Goal: Task Accomplishment & Management: Manage account settings

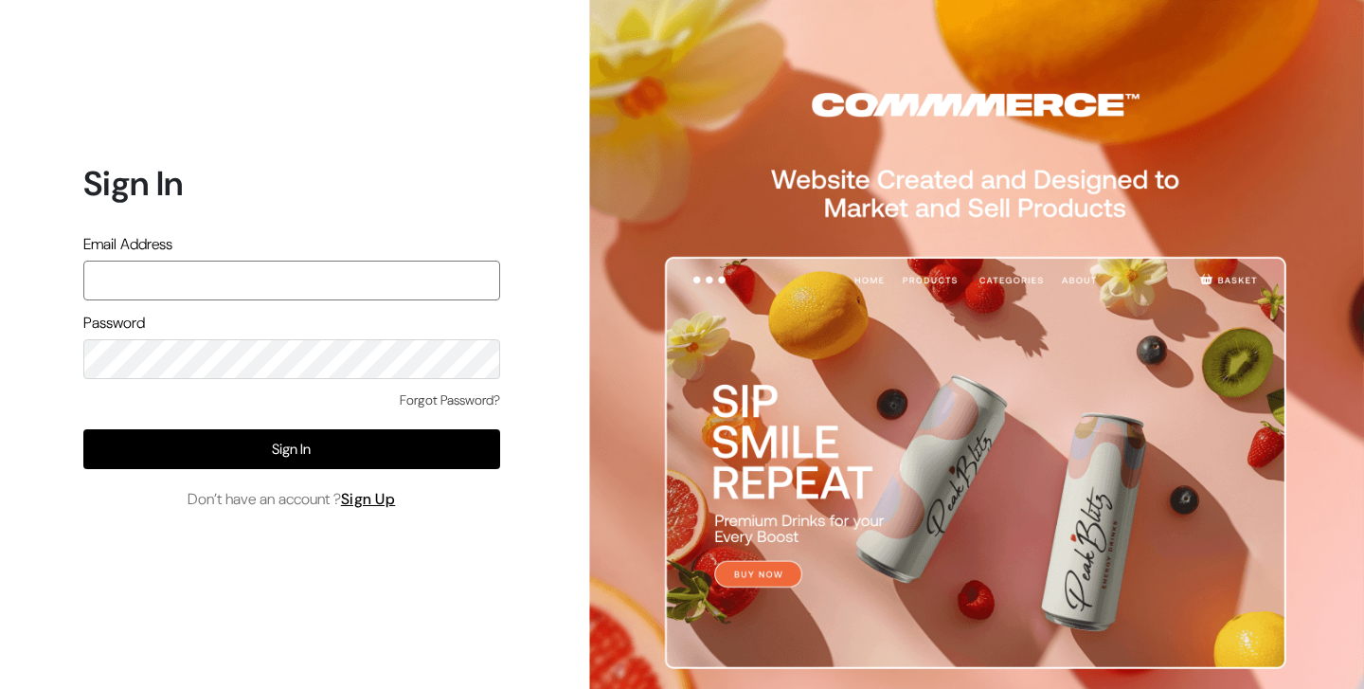
click at [261, 274] on input "text" at bounding box center [291, 281] width 417 height 40
paste input "[EMAIL_ADDRESS][DOMAIN_NAME]"
type input "[EMAIL_ADDRESS][DOMAIN_NAME]"
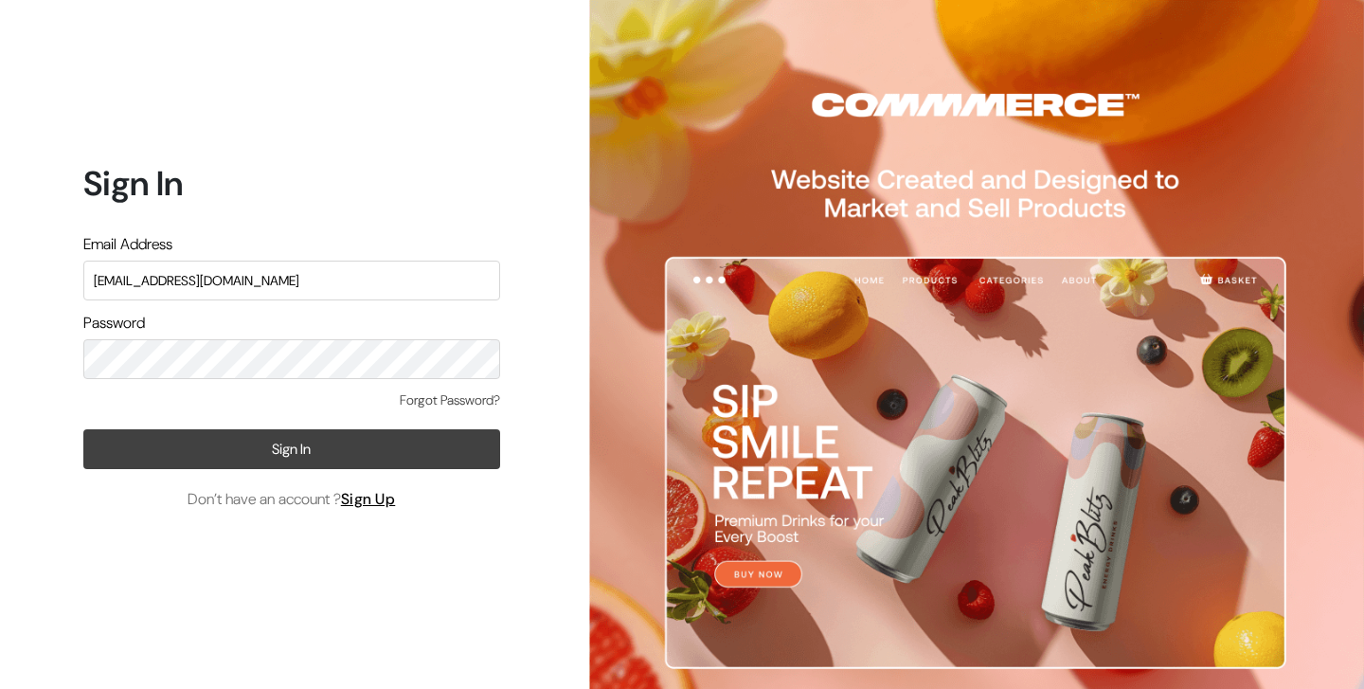
click at [332, 452] on button "Sign In" at bounding box center [291, 449] width 417 height 40
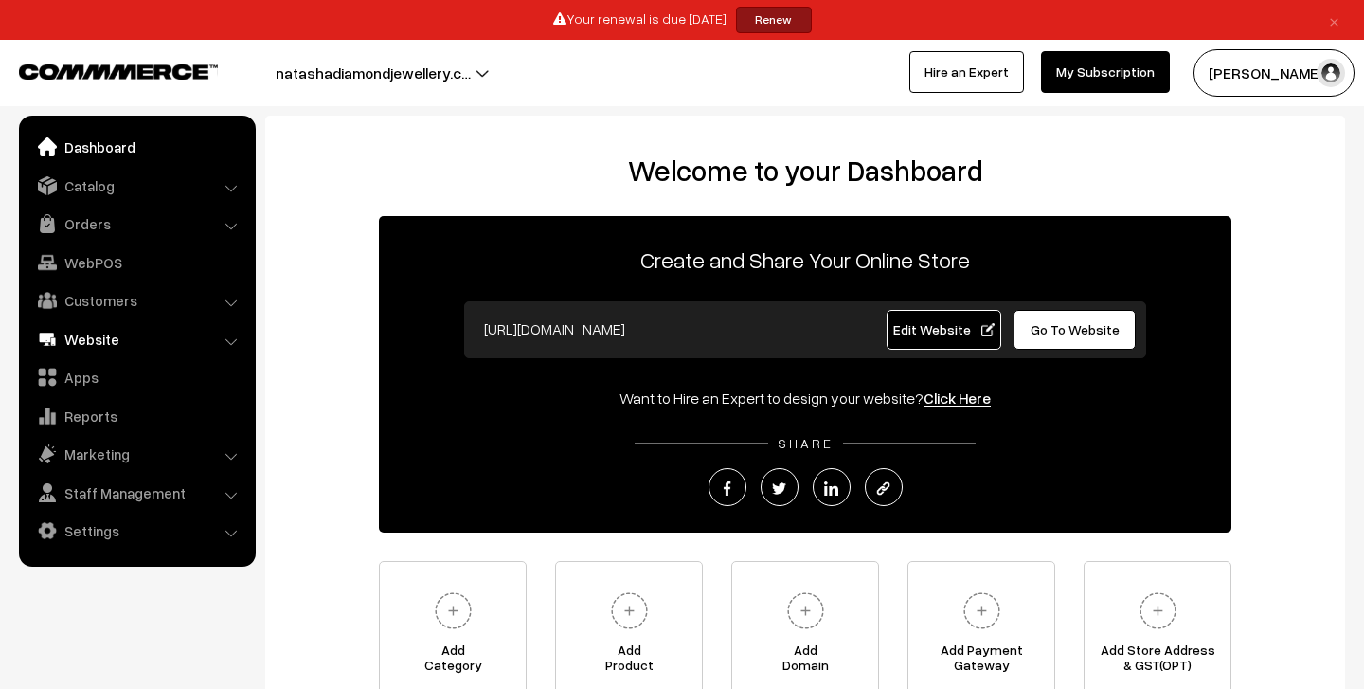
click at [193, 324] on link "Website" at bounding box center [136, 339] width 225 height 34
